Goal: Task Accomplishment & Management: Manage account settings

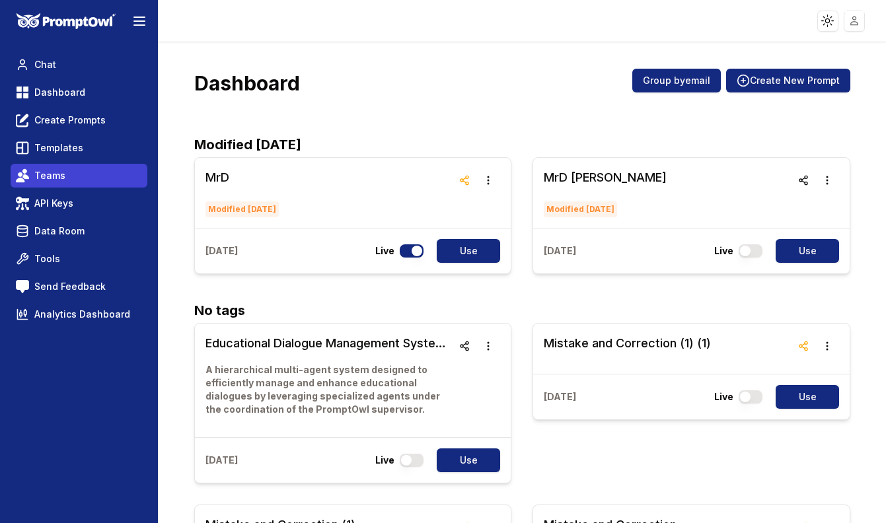
click at [49, 178] on span "Teams" at bounding box center [49, 175] width 31 height 13
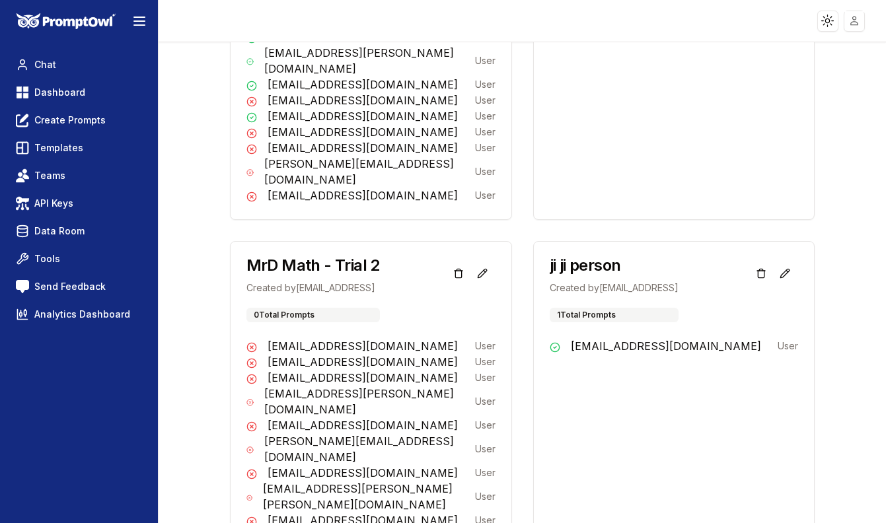
scroll to position [1011, 0]
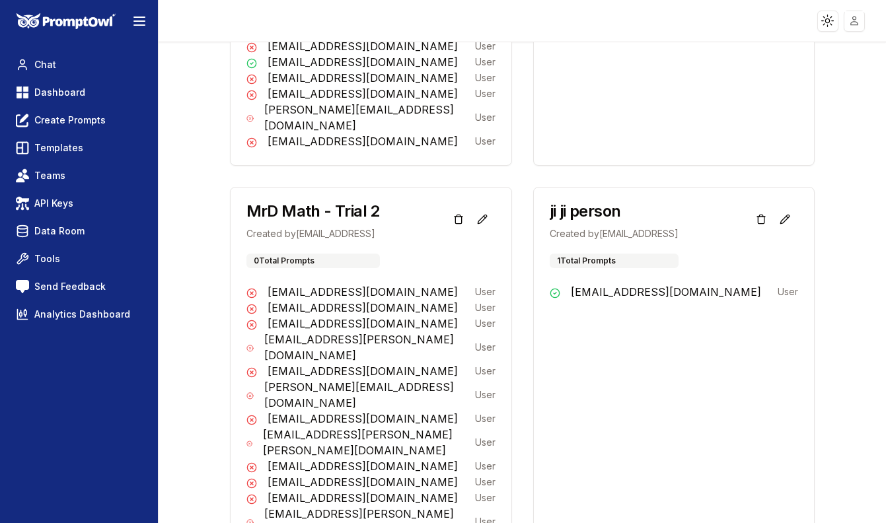
click at [63, 19] on img at bounding box center [66, 21] width 99 height 17
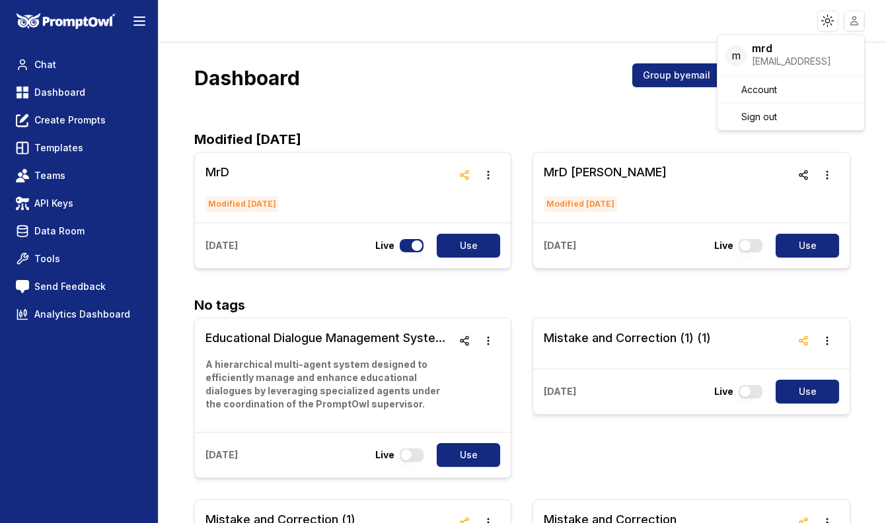
click at [852, 16] on html "Toggle theme Toggle user menu Chat Dashboard Create Prompts Templates Teams API…" at bounding box center [443, 261] width 886 height 523
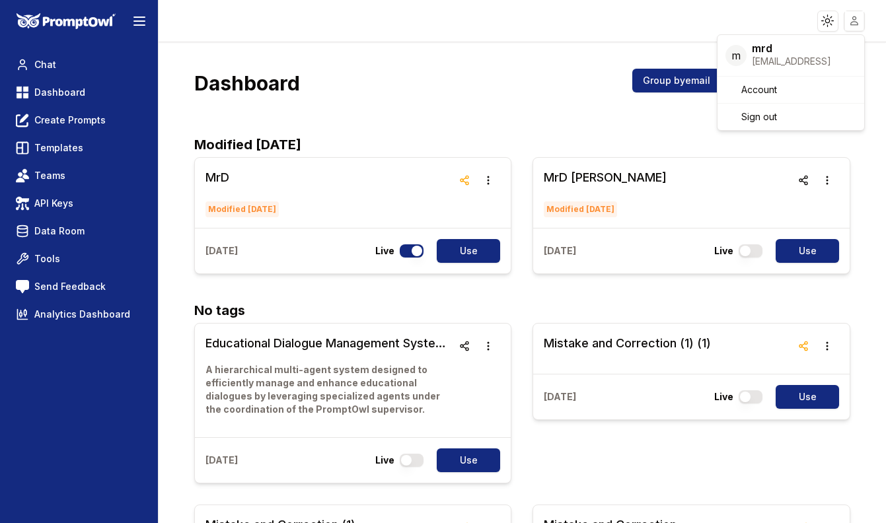
click at [849, 21] on html "Toggle theme Toggle user menu Chat Dashboard Create Prompts Templates Teams API…" at bounding box center [443, 261] width 886 height 523
click at [778, 118] on div "Sign out" at bounding box center [790, 116] width 141 height 21
